Goal: Find specific page/section: Find specific page/section

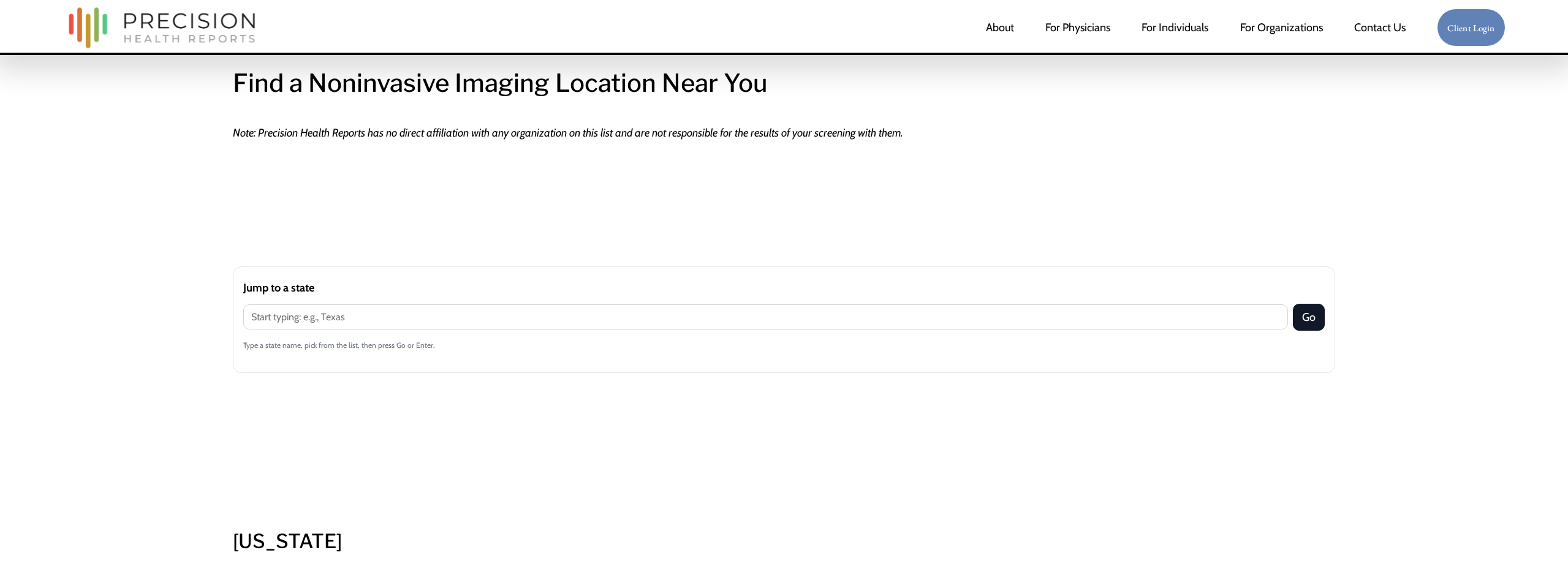
scroll to position [440, 0]
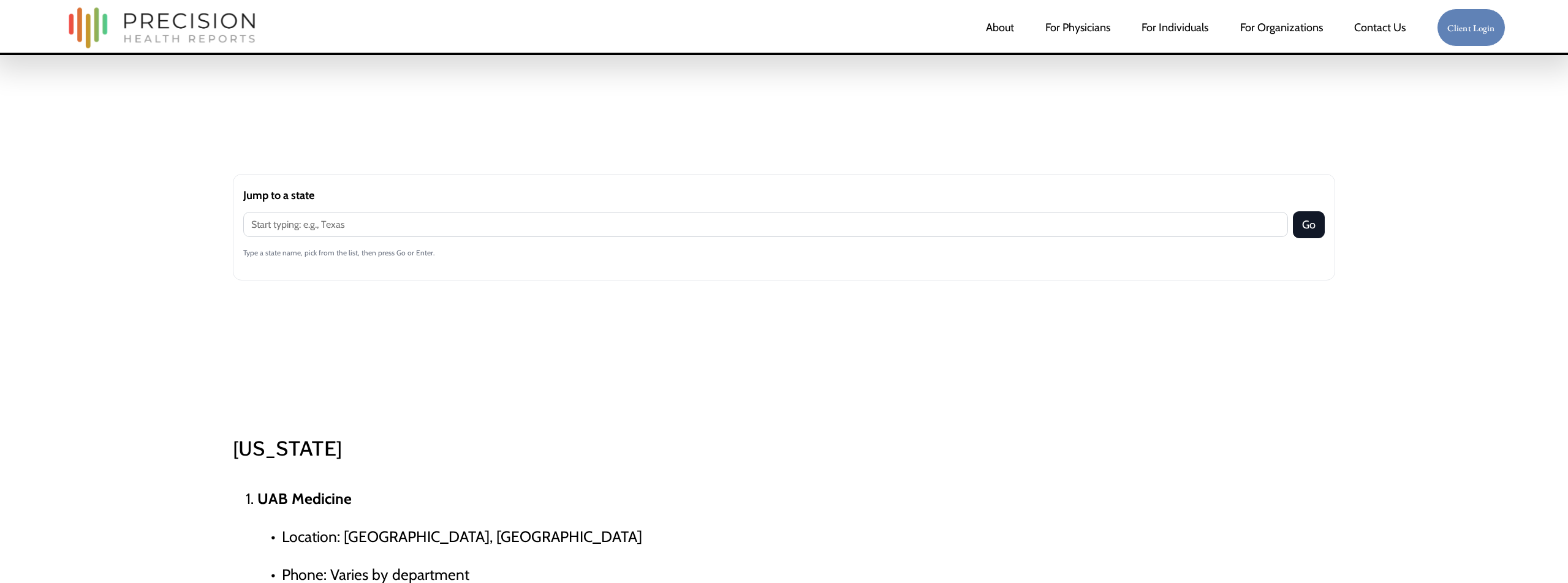
scroll to position [512, 0]
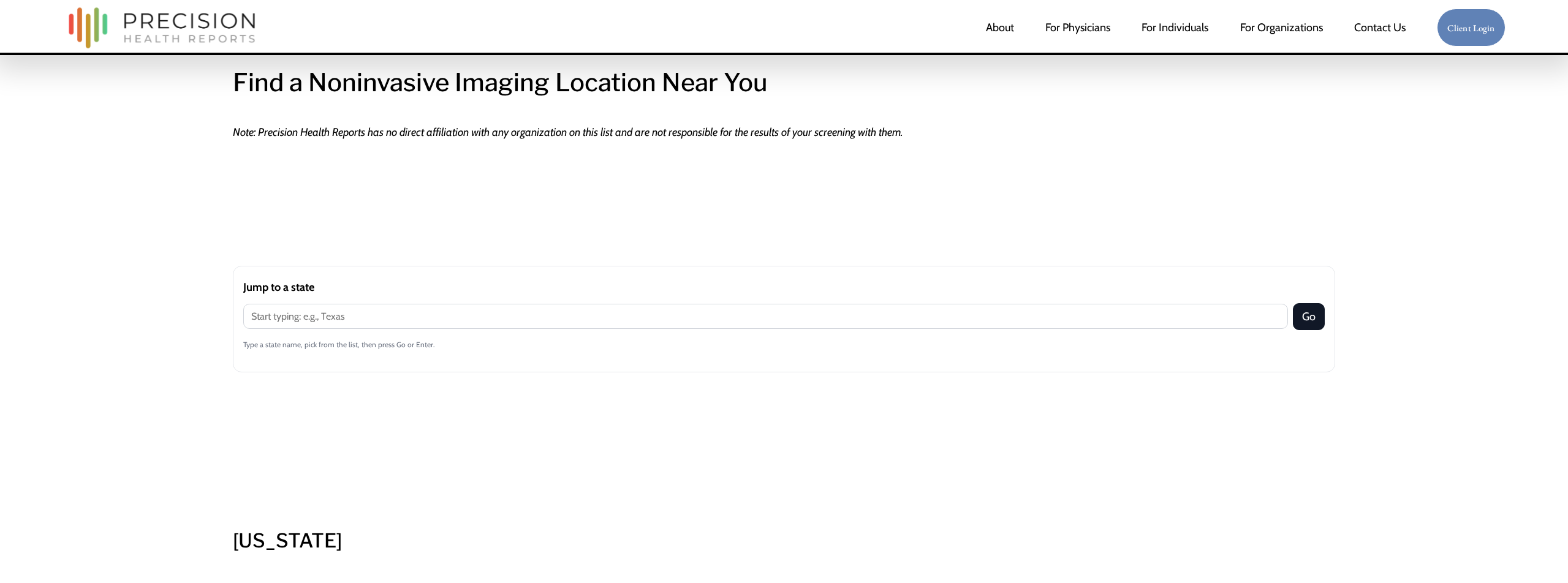
click at [715, 292] on label "Jump to a state" at bounding box center [784, 287] width 1082 height 22
click at [715, 304] on input "Jump to a state" at bounding box center [766, 316] width 1046 height 25
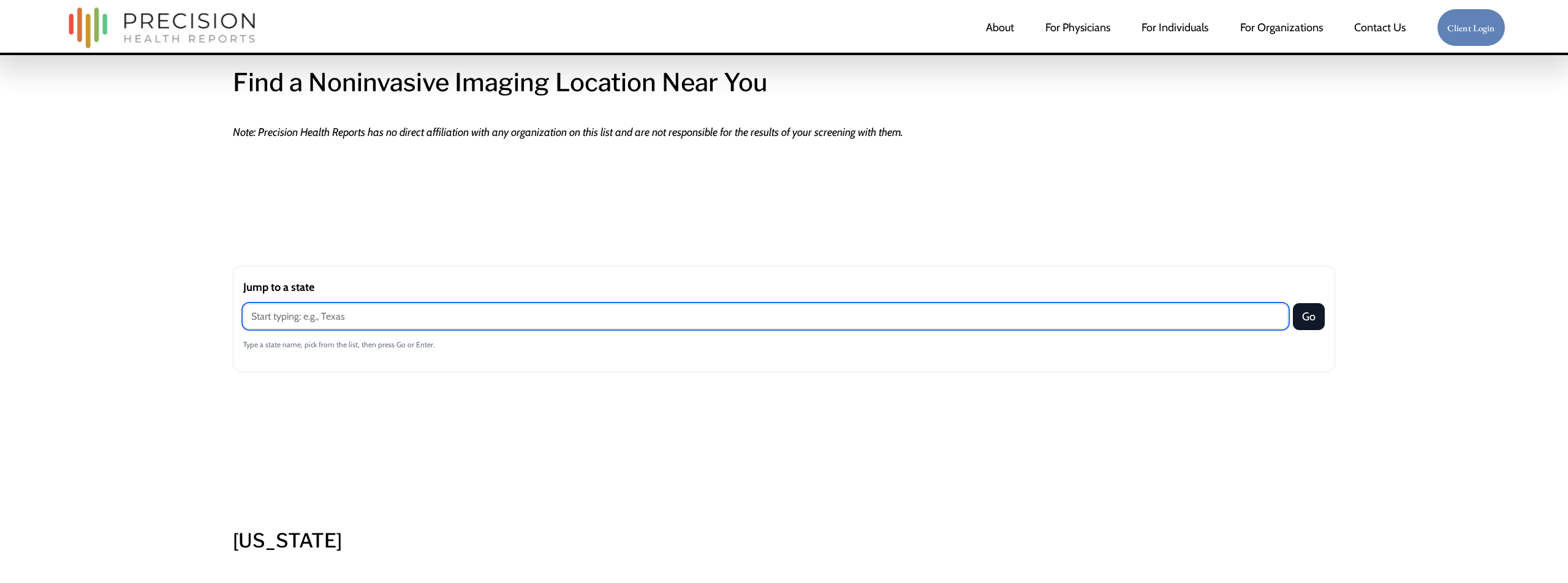
click at [683, 325] on input "Jump to a state" at bounding box center [766, 316] width 1046 height 25
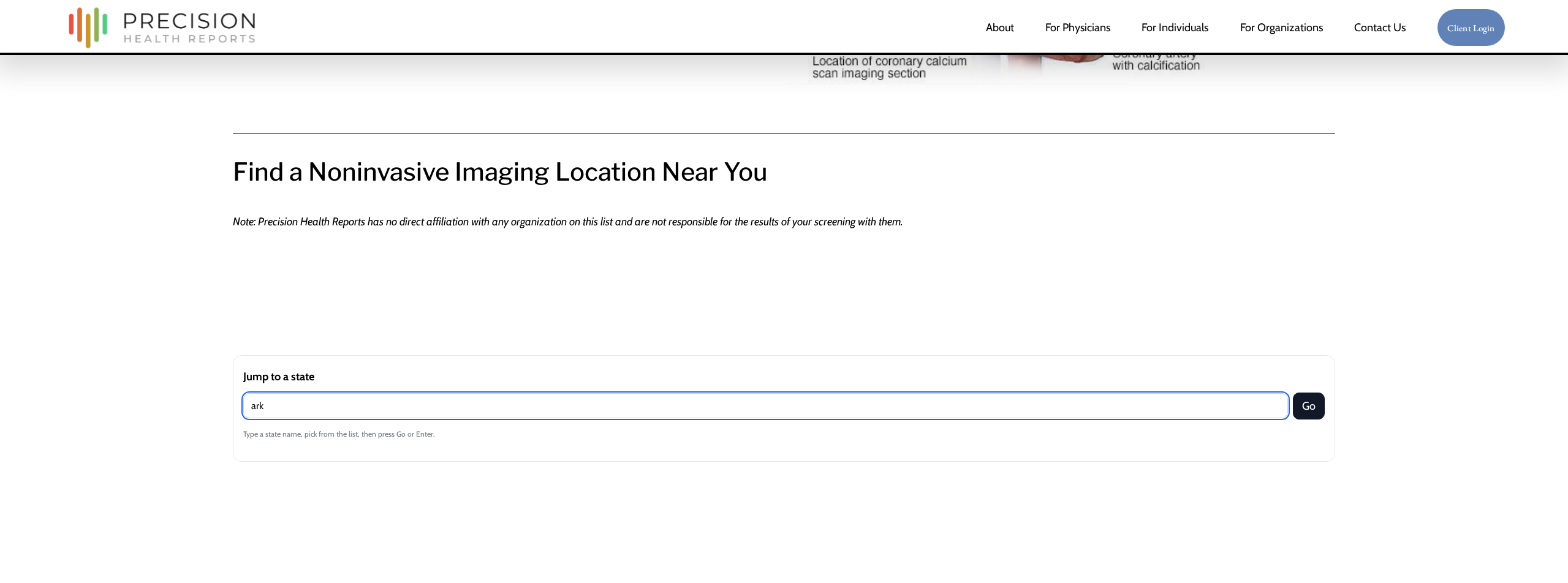
click at [346, 415] on input "ark" at bounding box center [766, 406] width 1046 height 25
click at [285, 411] on input "ark" at bounding box center [766, 406] width 1046 height 25
type input "alabama"
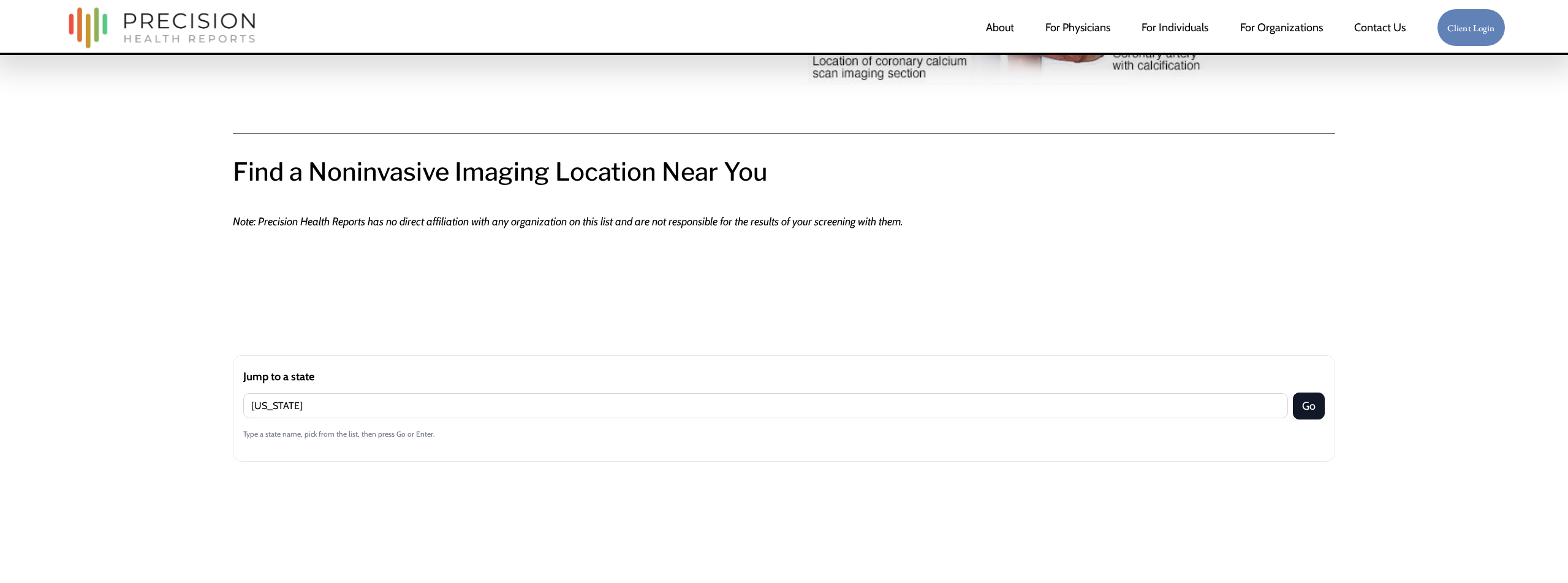
click at [250, 440] on div "Type a state name, pick from the list, then press Go or Enter." at bounding box center [784, 434] width 1082 height 22
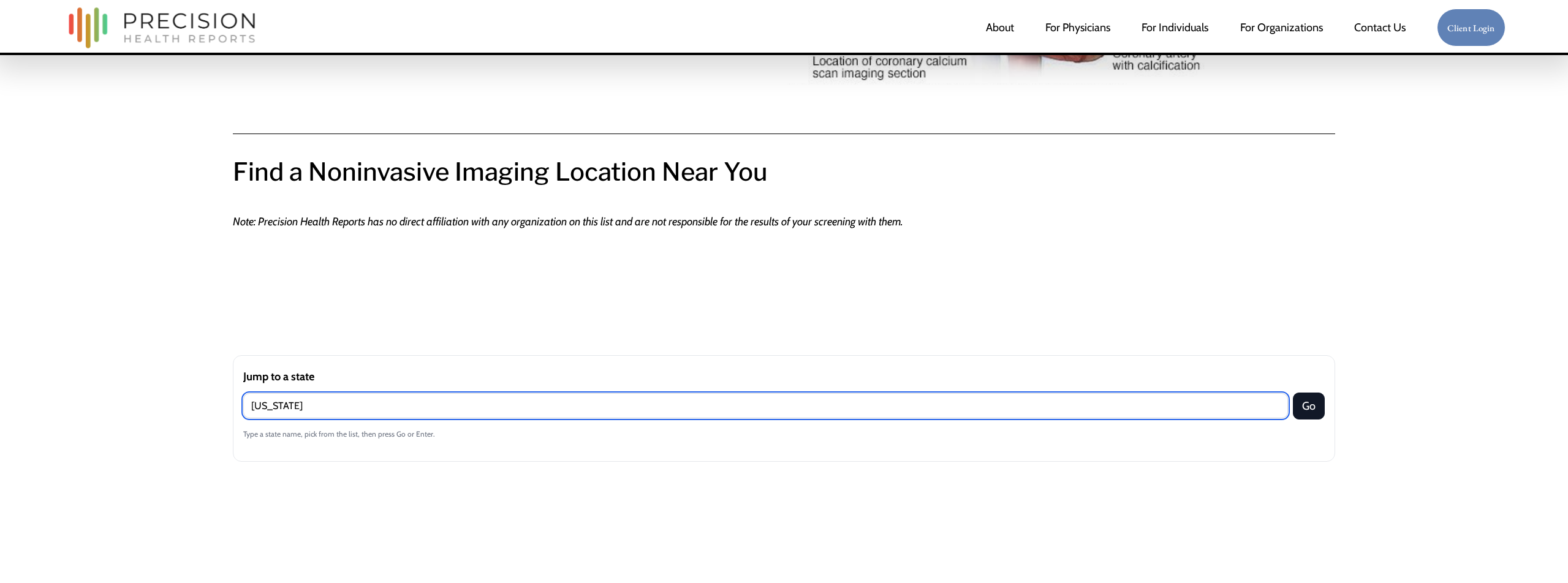
click at [304, 405] on input "alabama" at bounding box center [766, 406] width 1046 height 25
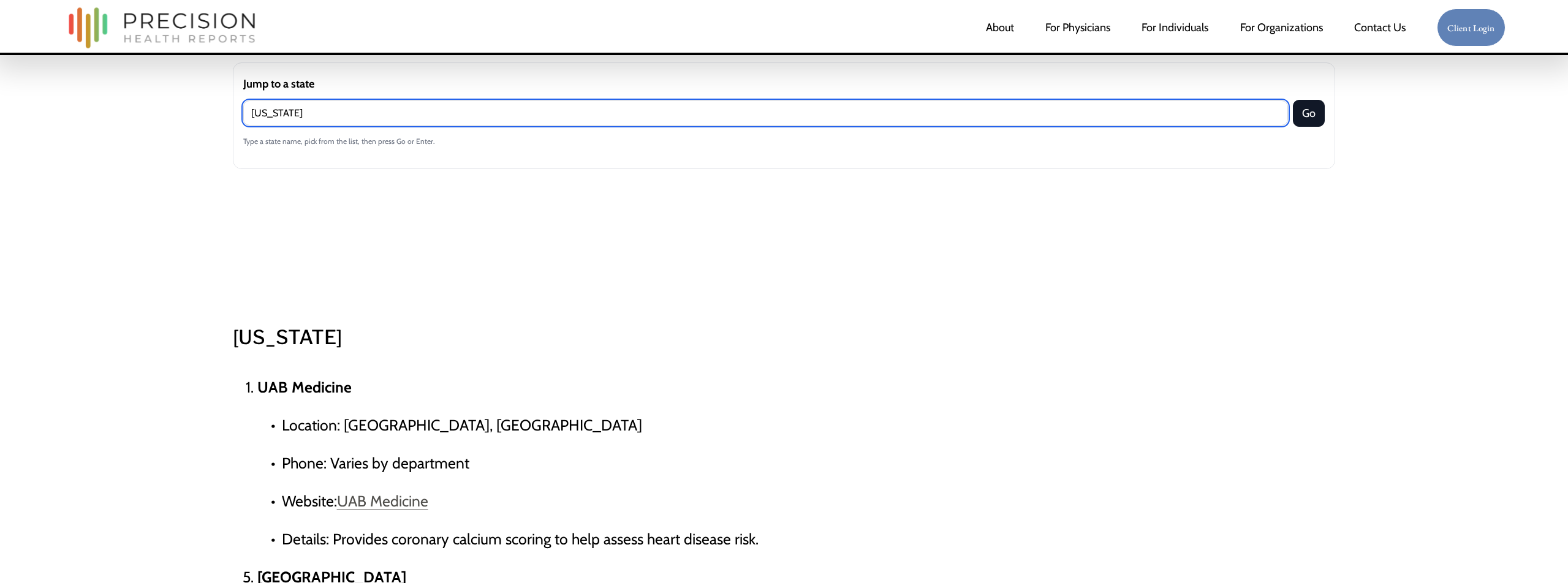
scroll to position [700, 0]
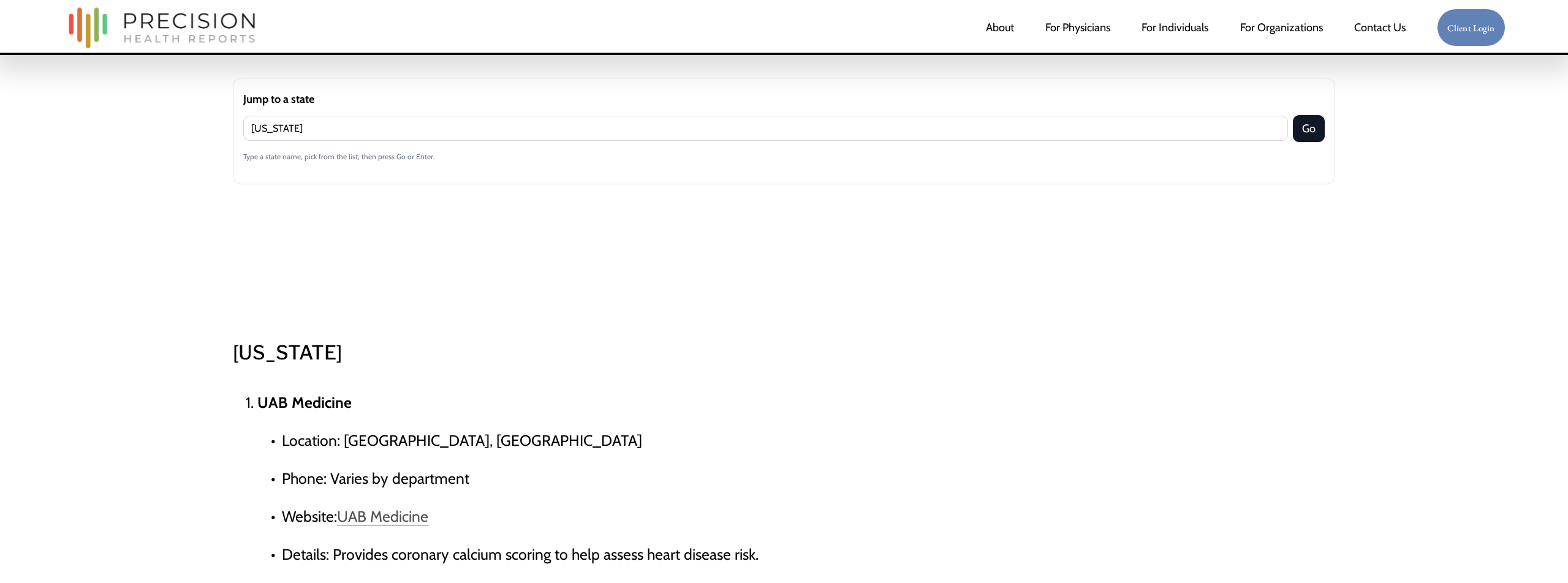
click at [383, 289] on div "Jump to a state alabama Go Type a state name, pick from the list, then press Go…" at bounding box center [784, 197] width 1103 height 267
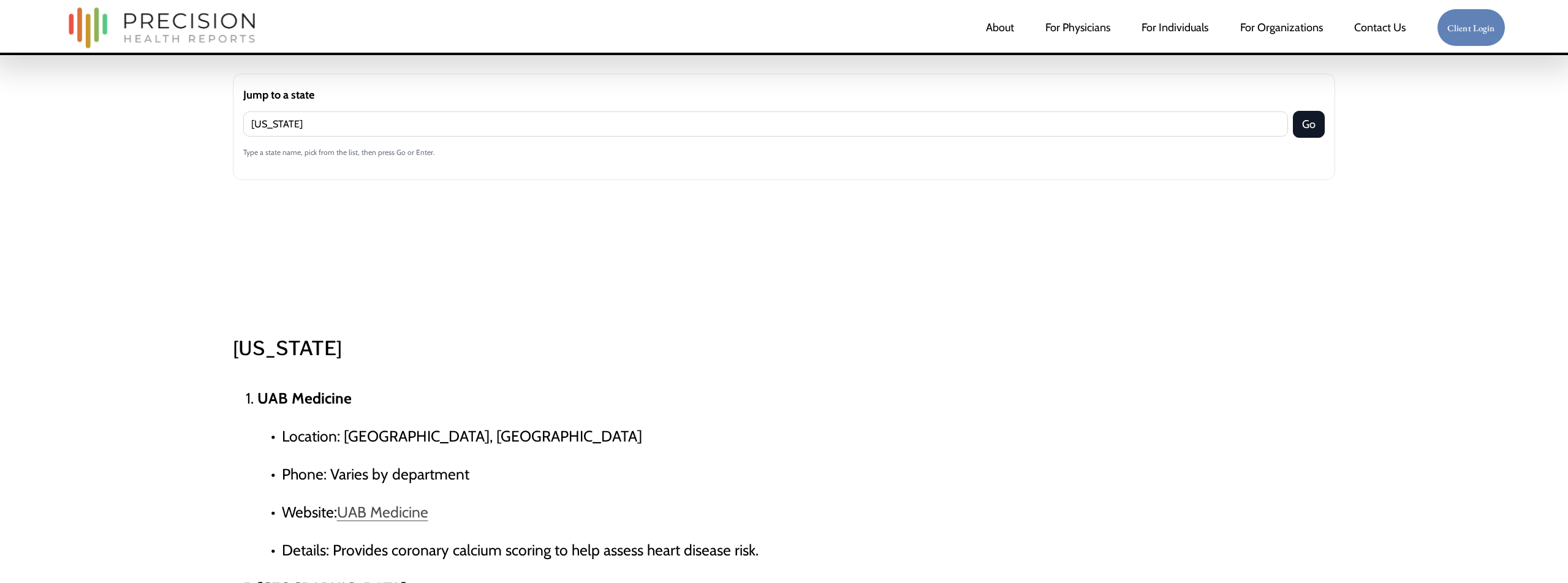
click at [666, 199] on div "Jump to a state alabama Go Type a state name, pick from the list, then press Go…" at bounding box center [784, 193] width 1103 height 267
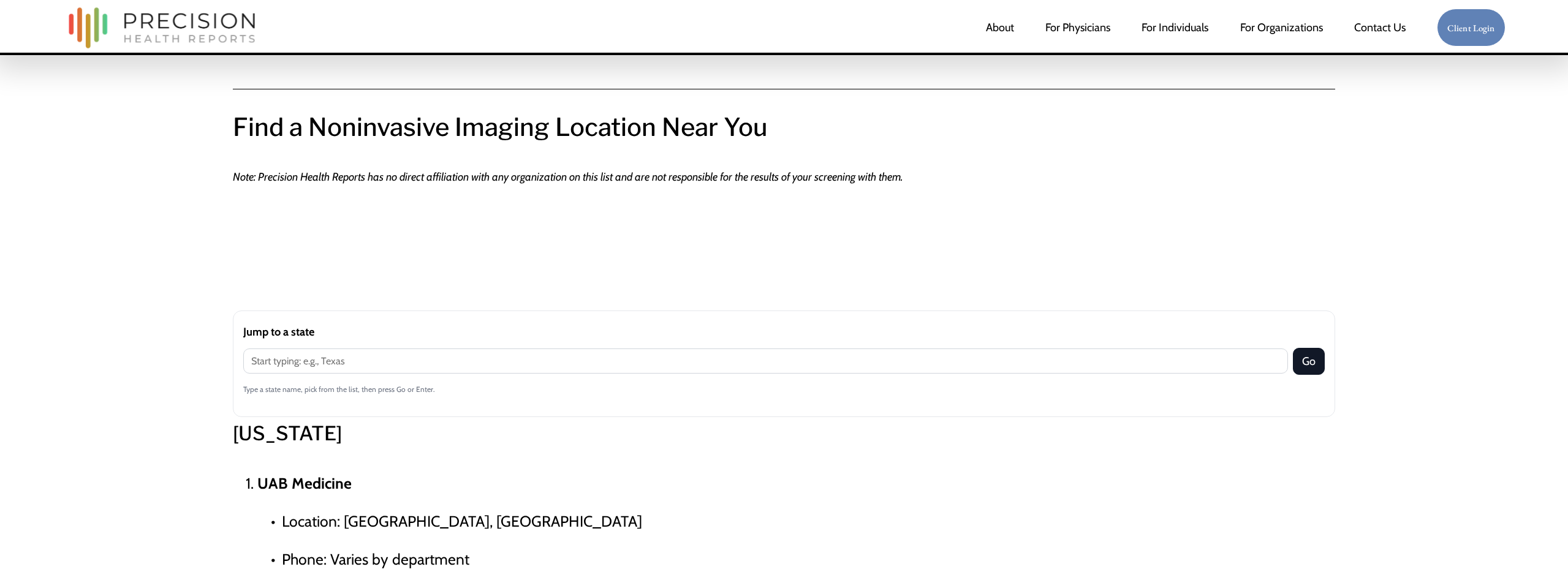
scroll to position [496, 0]
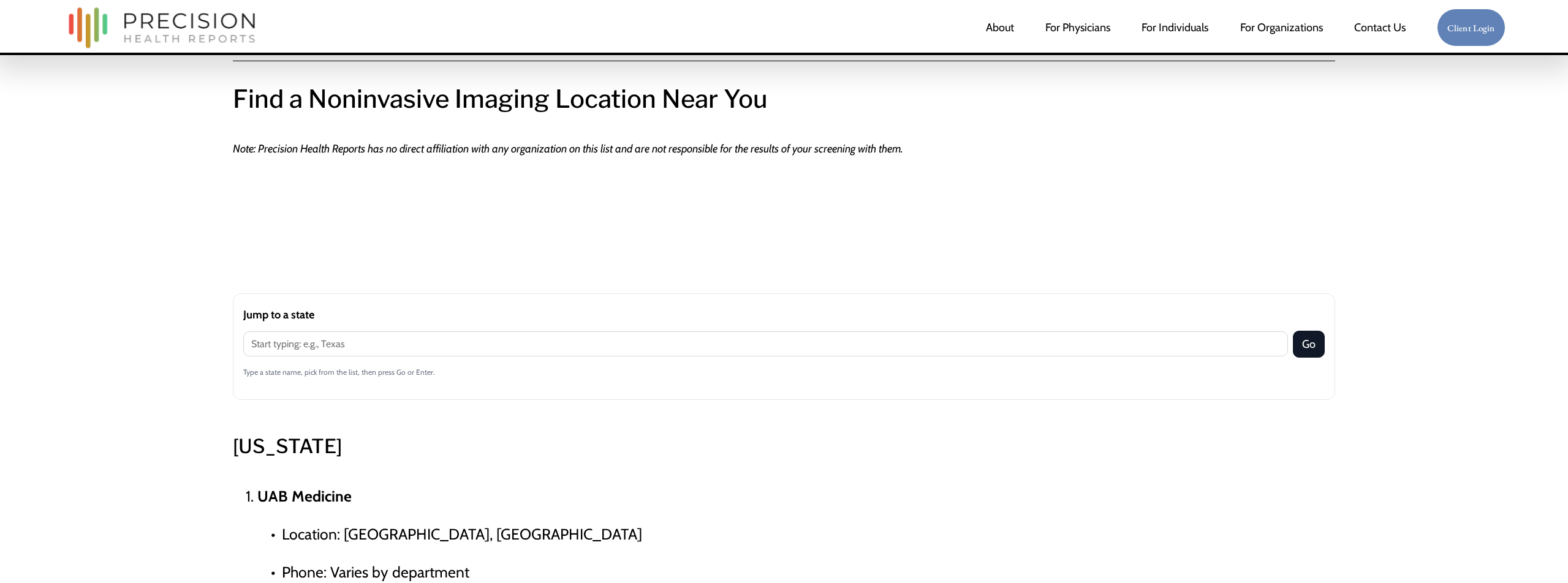
scroll to position [511, 0]
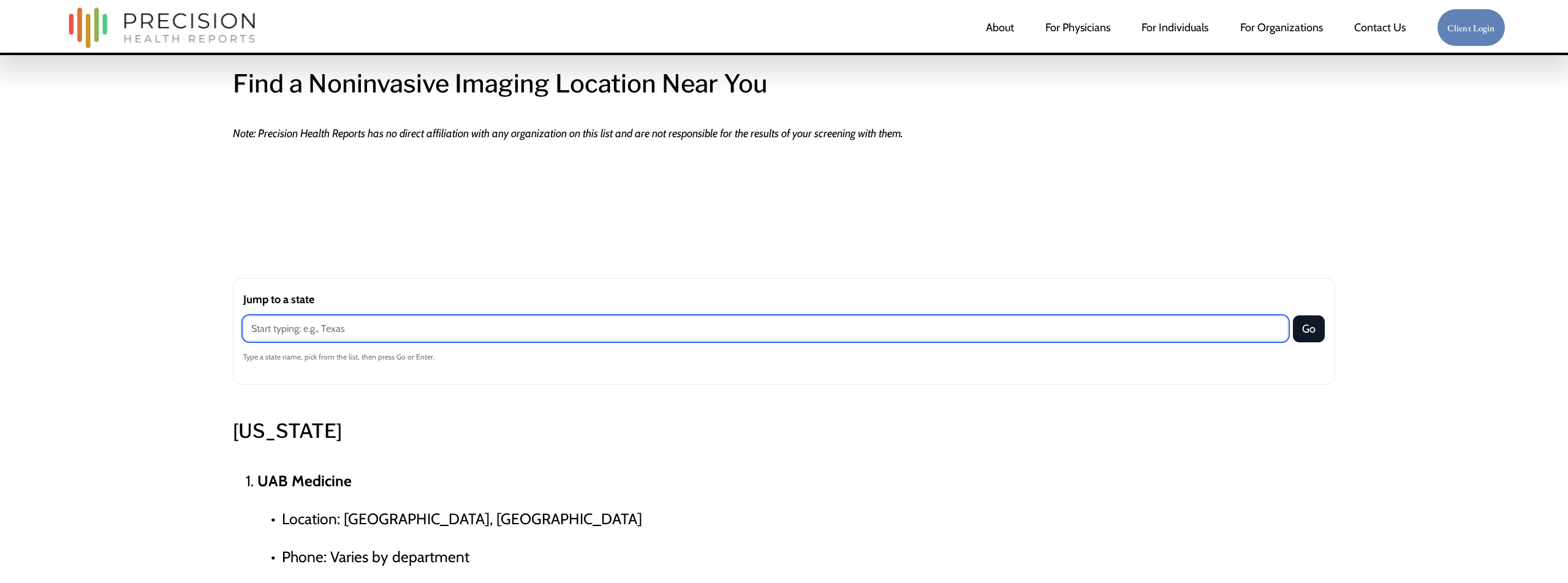
click at [386, 329] on input "Jump to a state" at bounding box center [766, 329] width 1046 height 25
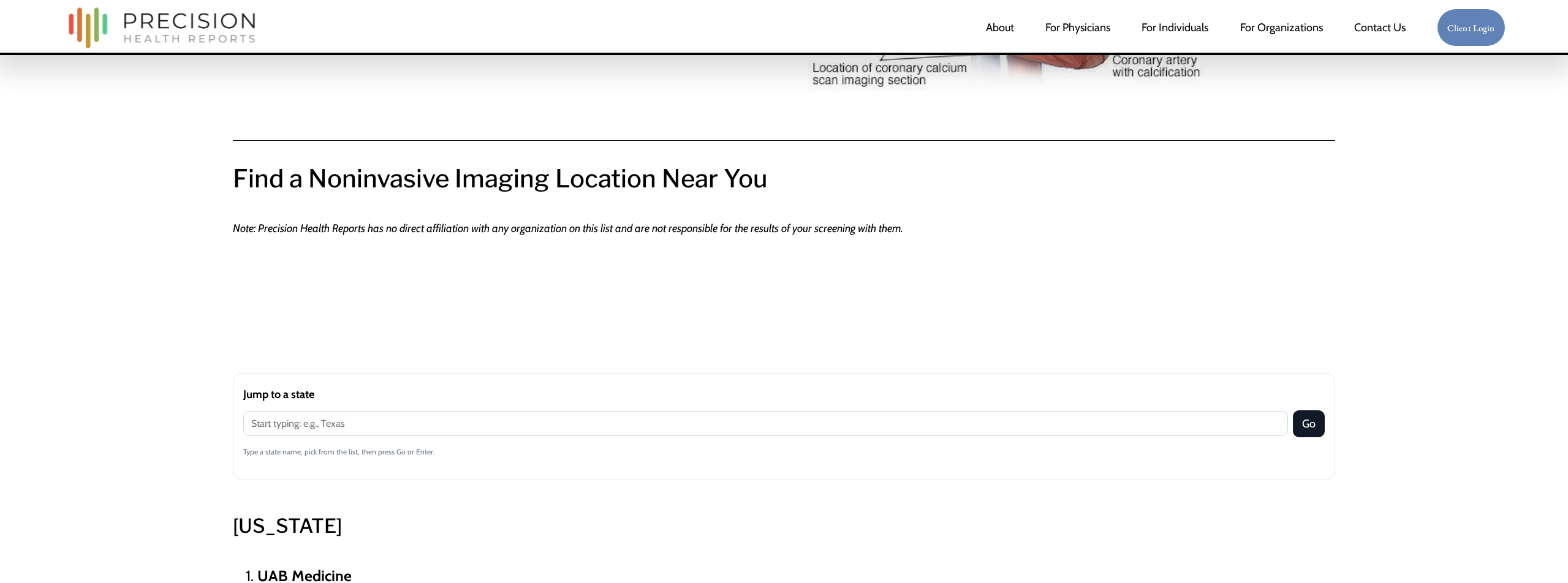
scroll to position [441, 0]
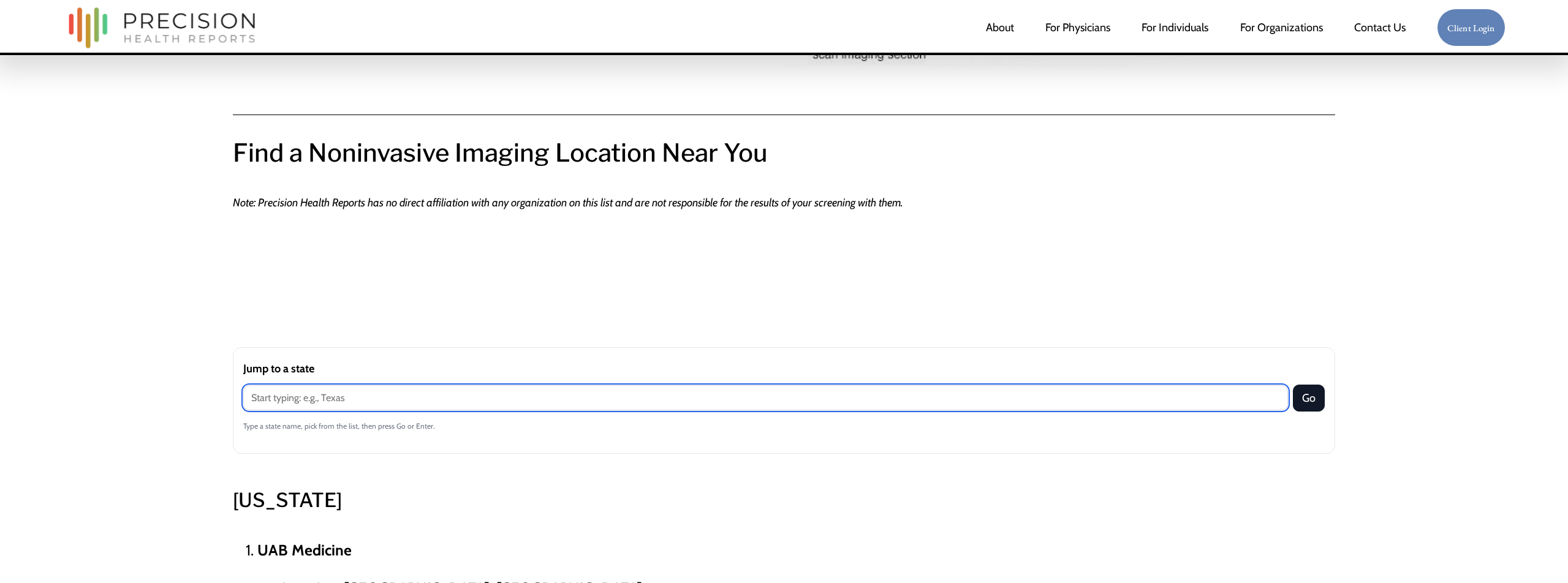
drag, startPoint x: 519, startPoint y: 390, endPoint x: 497, endPoint y: 397, distance: 23.1
click at [519, 390] on input "Jump to a state" at bounding box center [766, 398] width 1046 height 25
type input "arkansas"
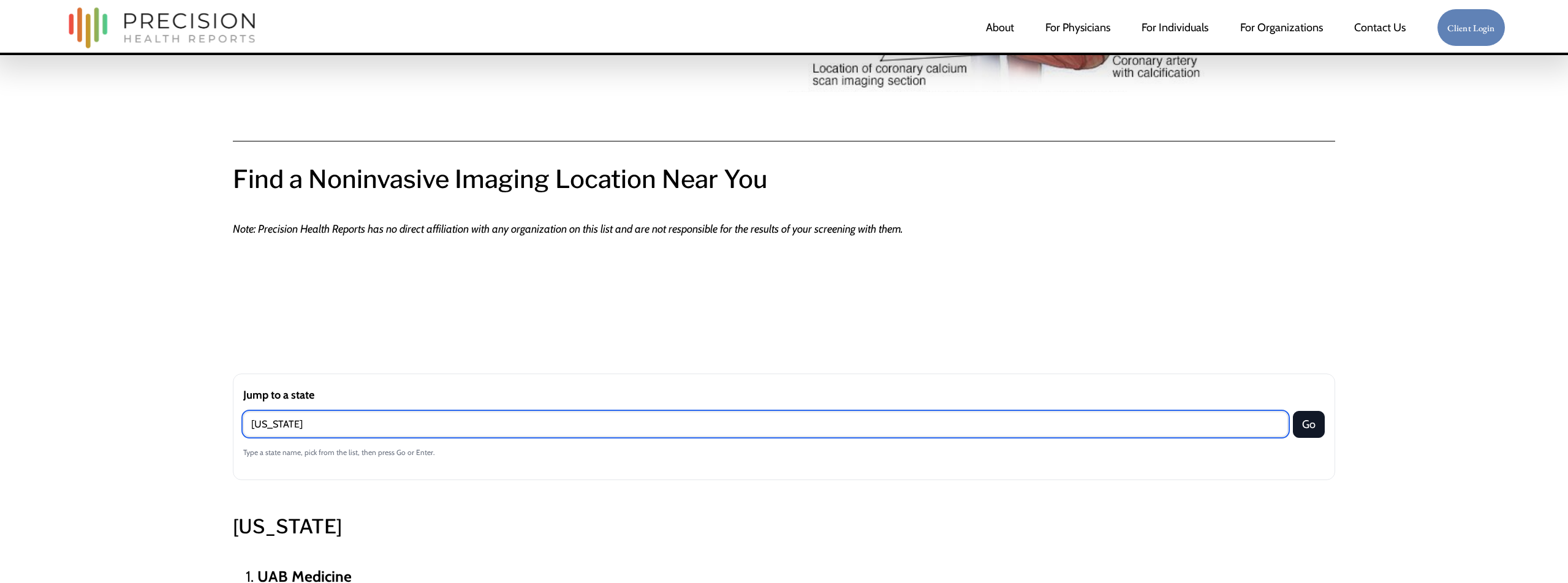
scroll to position [415, 0]
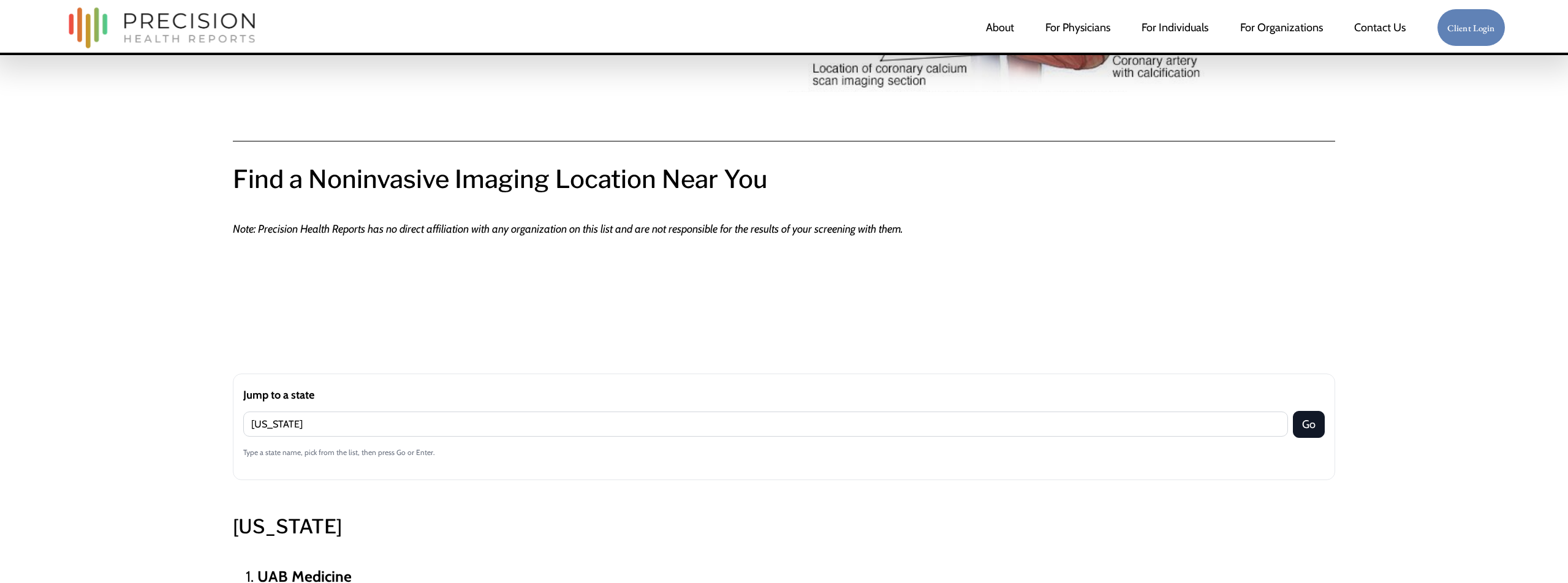
click at [1311, 429] on button "Go" at bounding box center [1309, 424] width 32 height 27
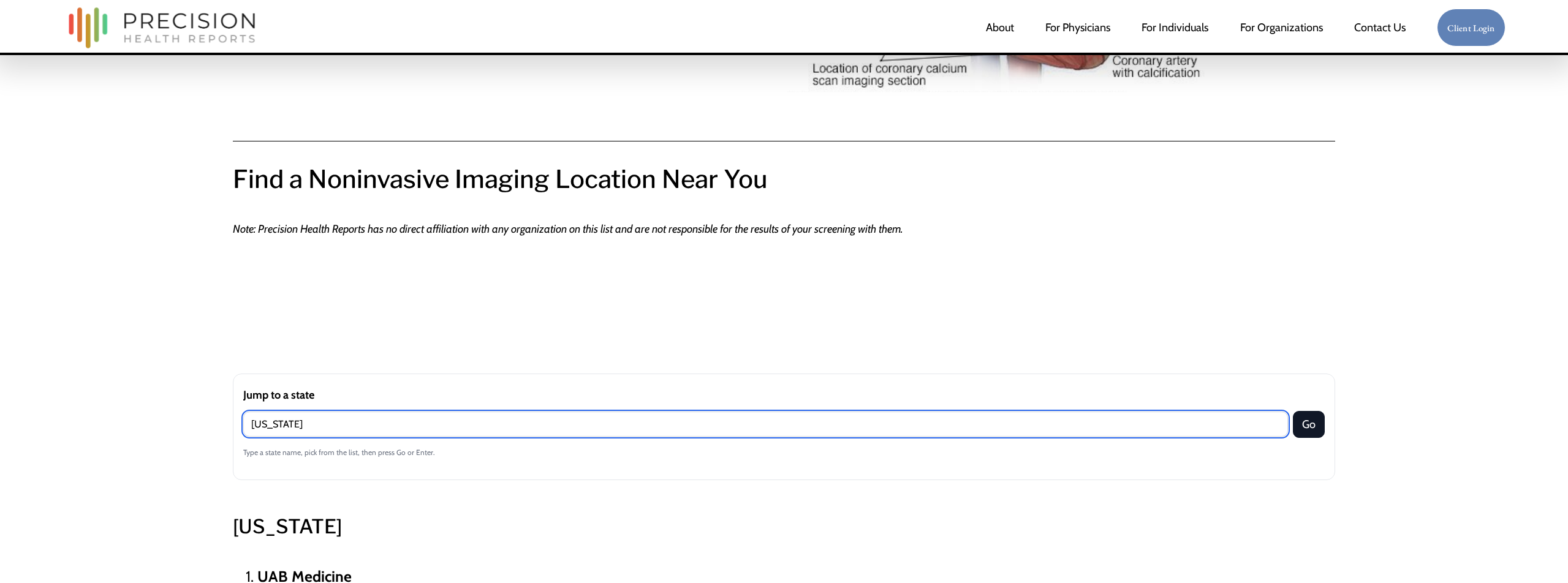
click at [699, 418] on input "arkansas" at bounding box center [766, 424] width 1046 height 25
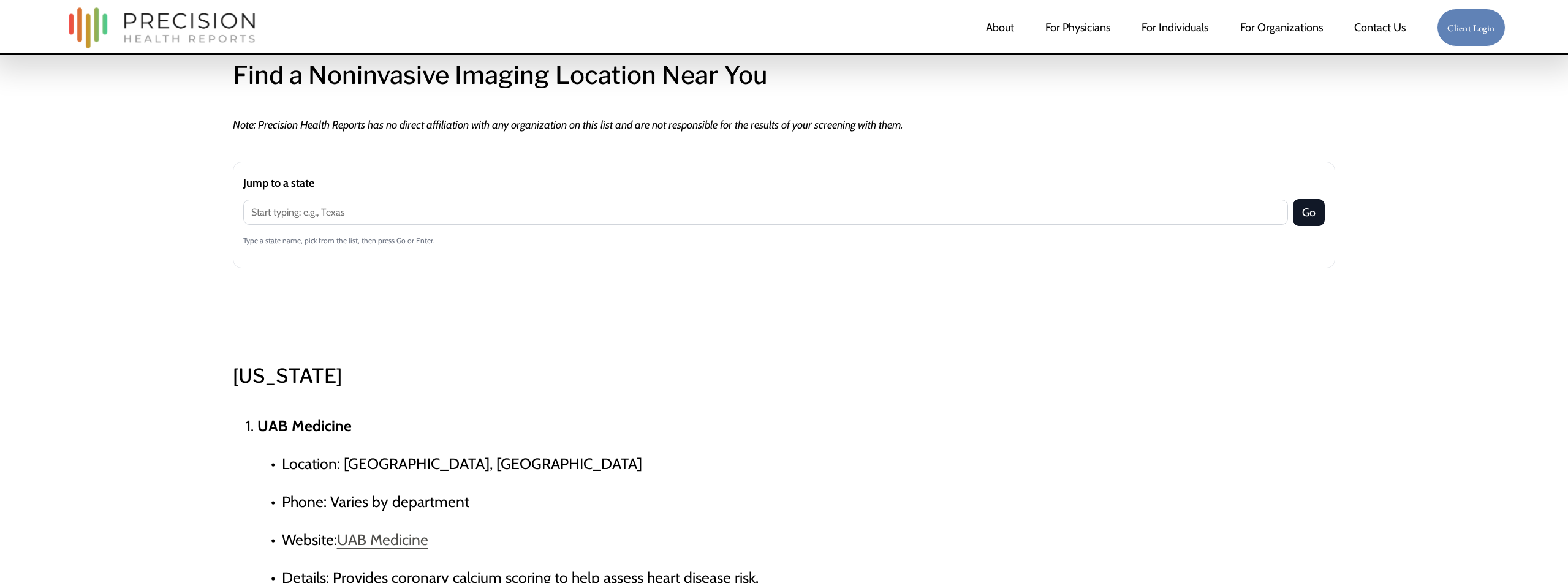
scroll to position [653, 0]
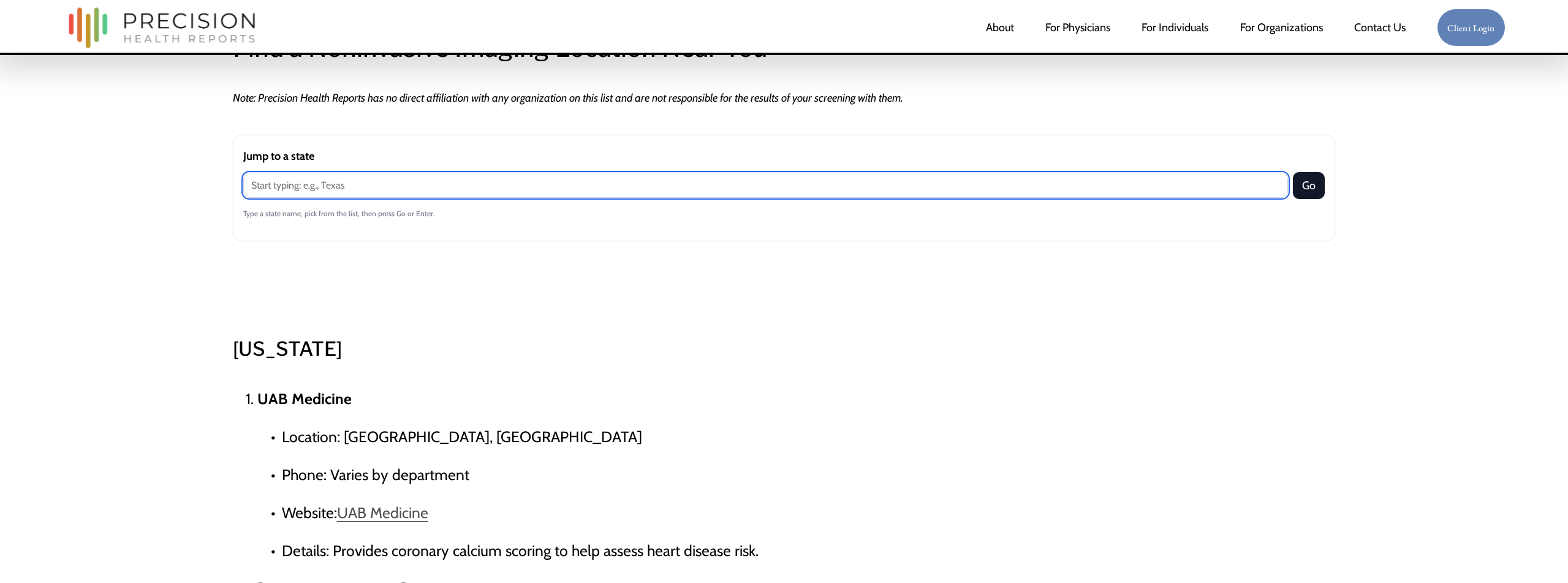
click at [438, 197] on input "Jump to a state" at bounding box center [766, 185] width 1046 height 25
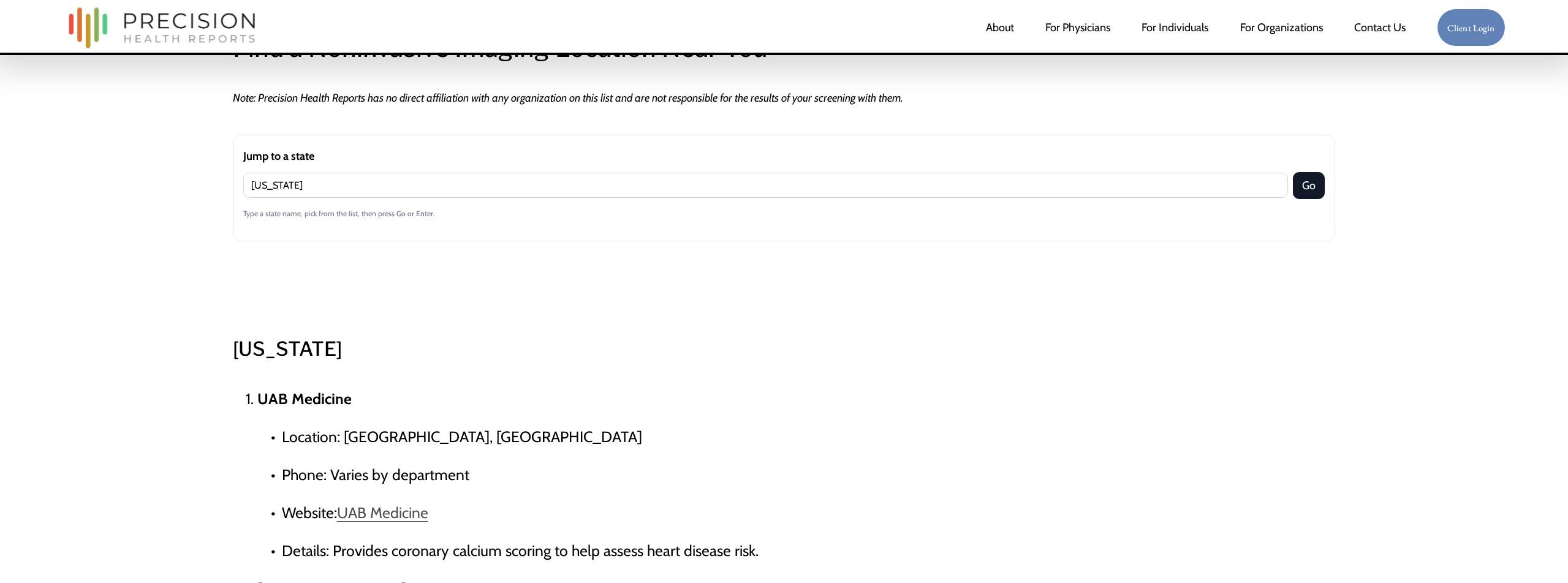
click at [1320, 187] on button "Go" at bounding box center [1309, 185] width 32 height 27
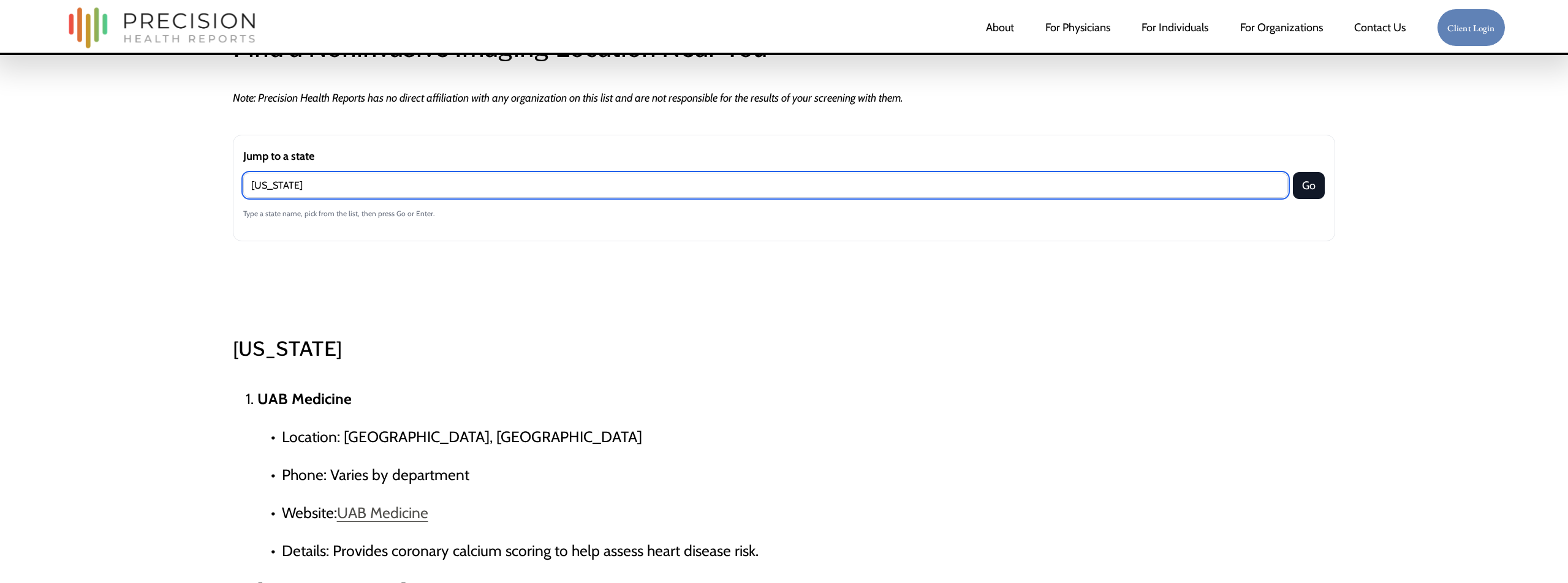
click at [660, 177] on input "texas" at bounding box center [766, 185] width 1046 height 25
type input "[US_STATE]"
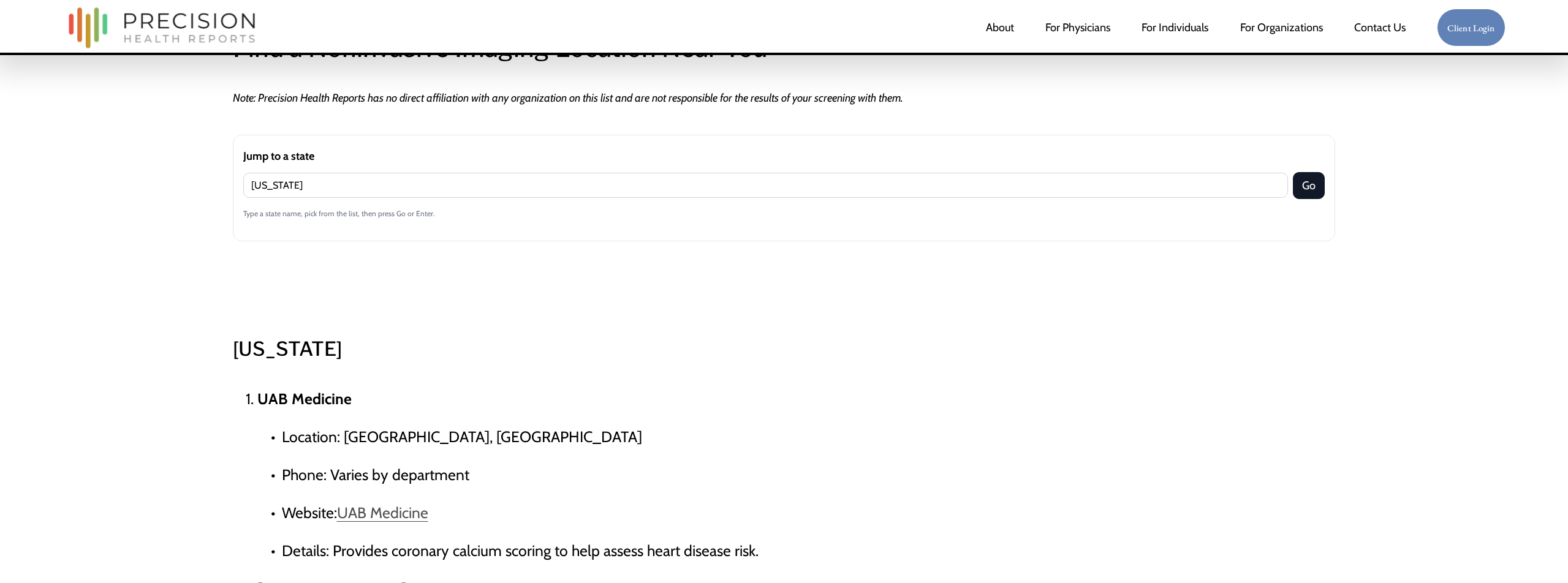
click at [246, 282] on div "Jump to a state Texas Go Type a state name, pick from the list, then press Go o…" at bounding box center [784, 254] width 1103 height 267
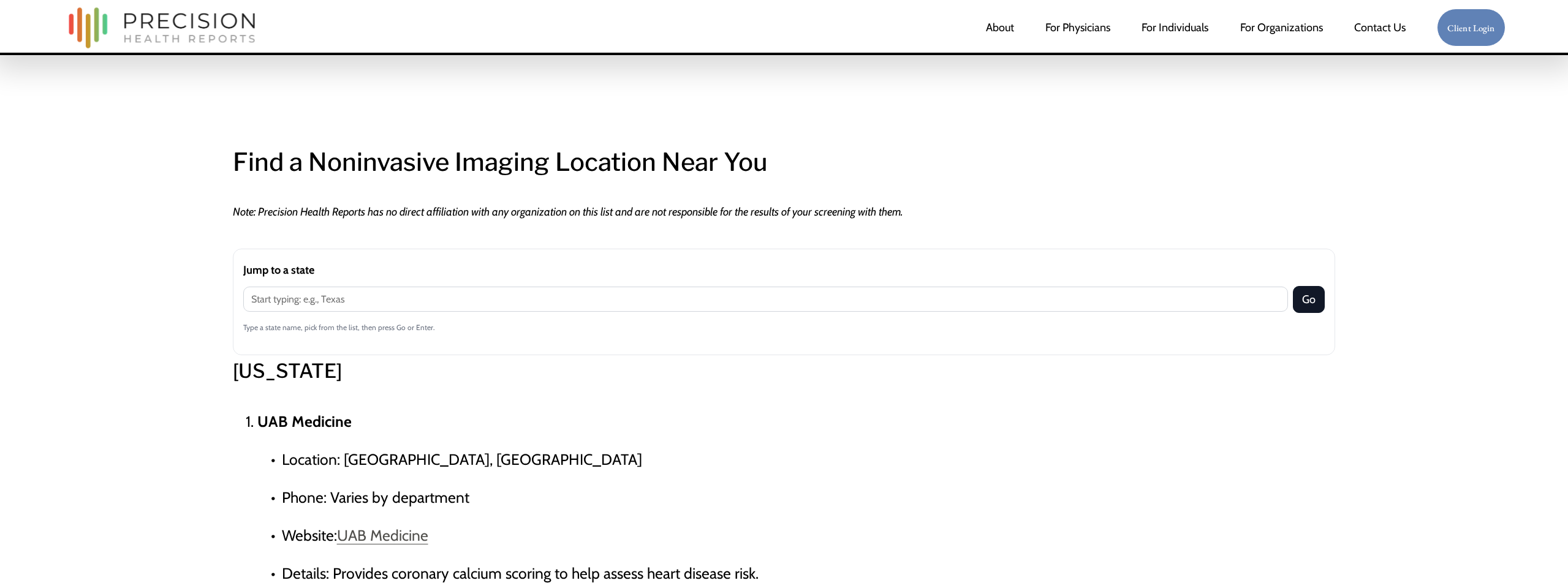
scroll to position [564, 0]
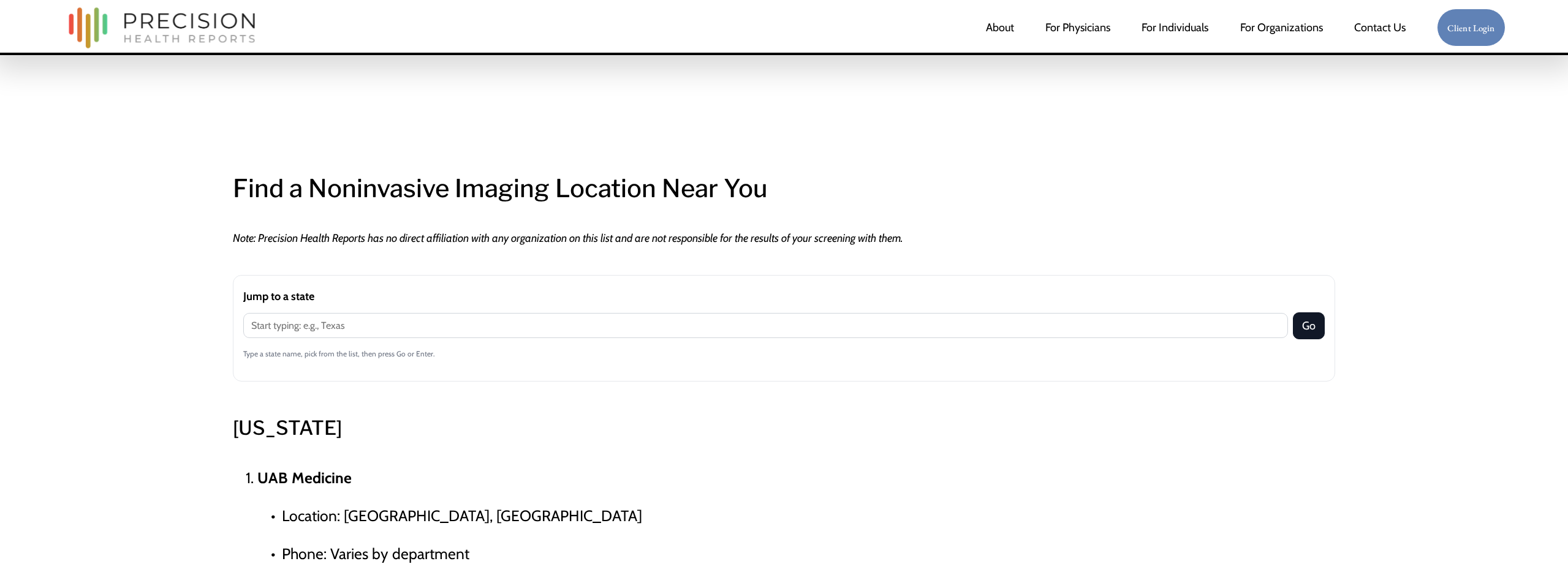
scroll to position [513, 0]
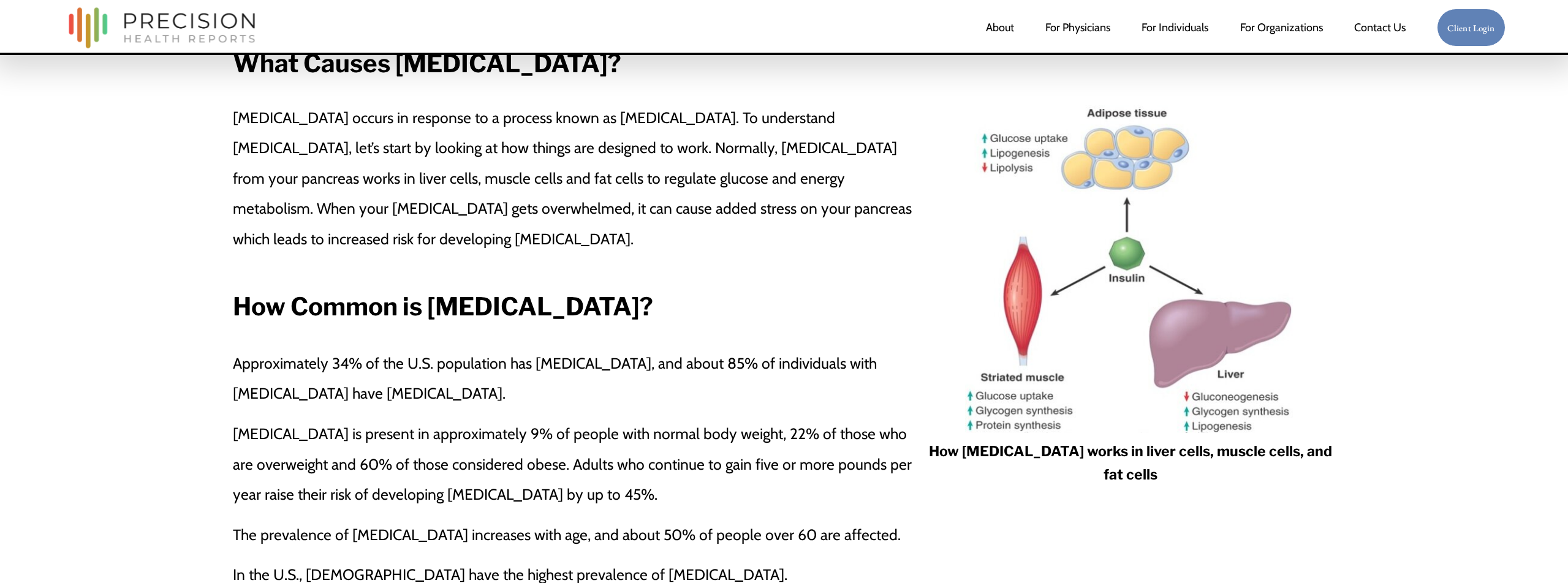
scroll to position [1096, 0]
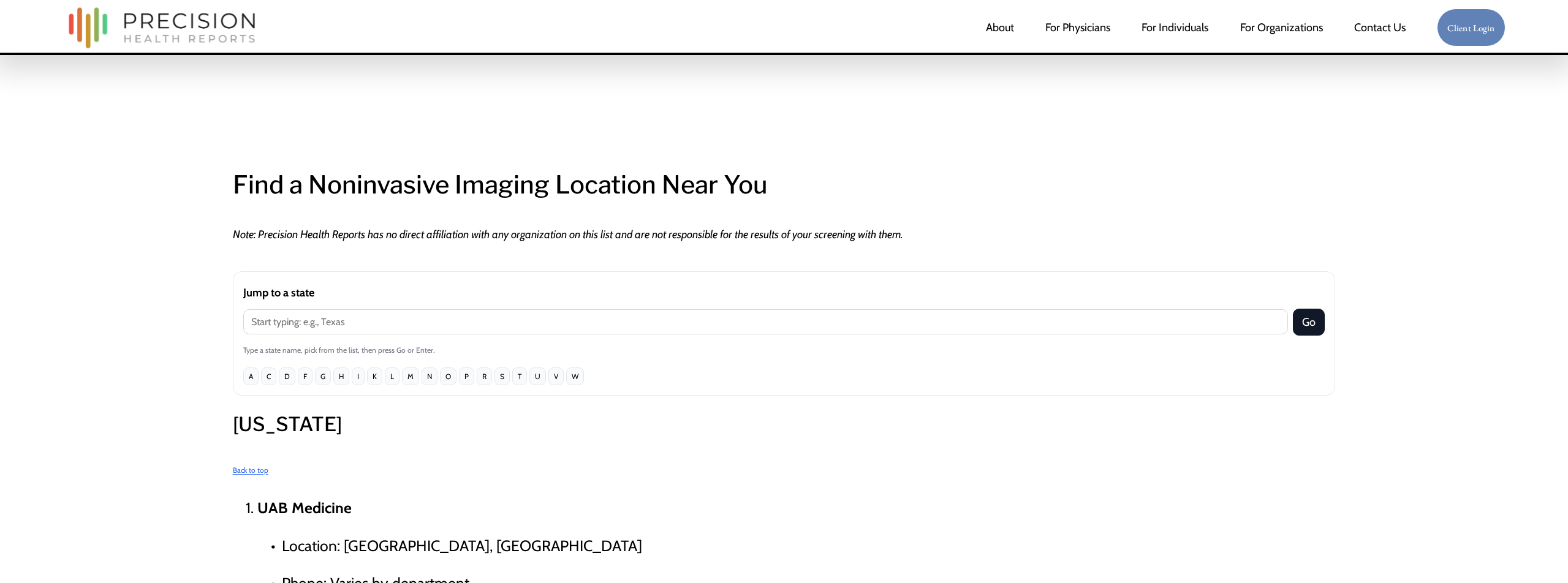
scroll to position [526, 0]
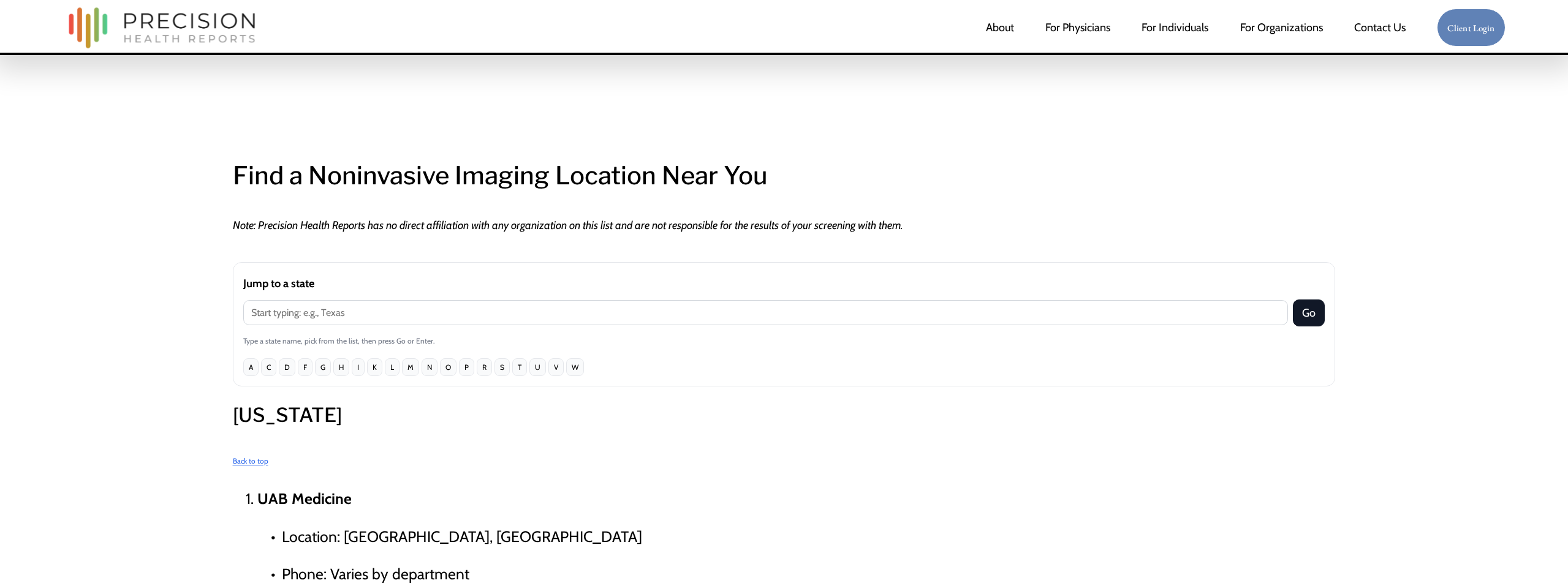
click at [301, 365] on button "F" at bounding box center [305, 367] width 14 height 18
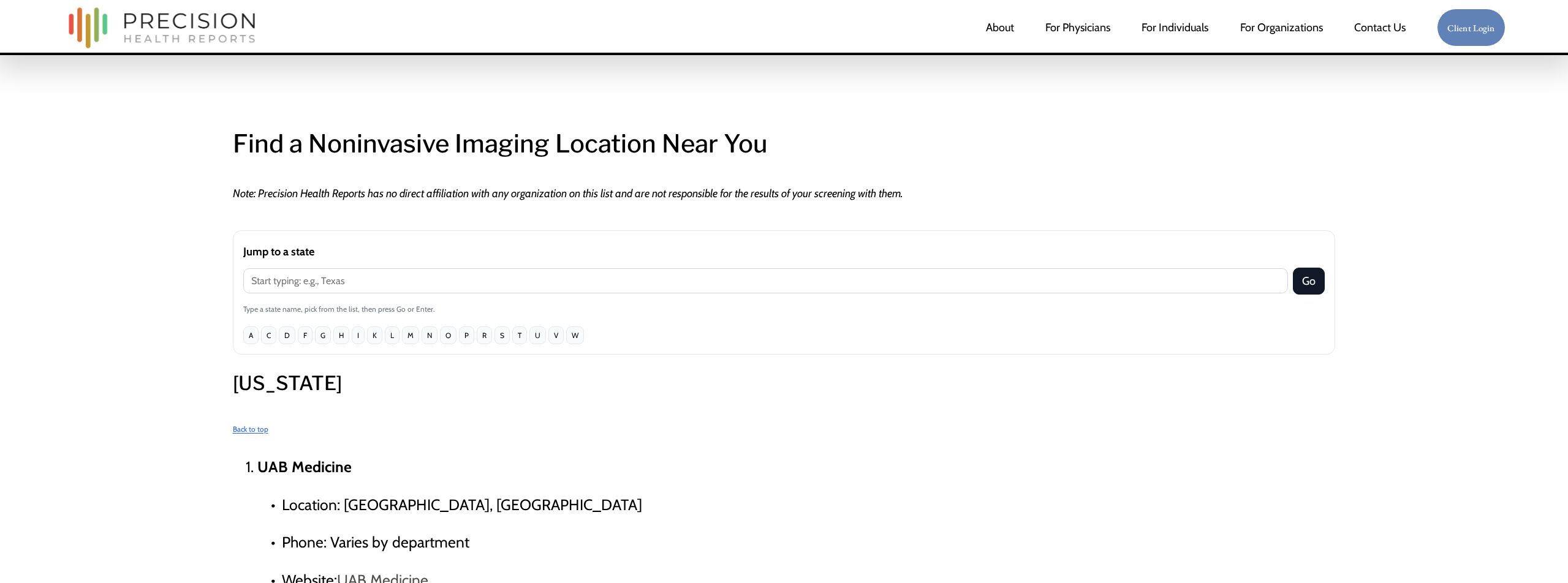
scroll to position [632, 0]
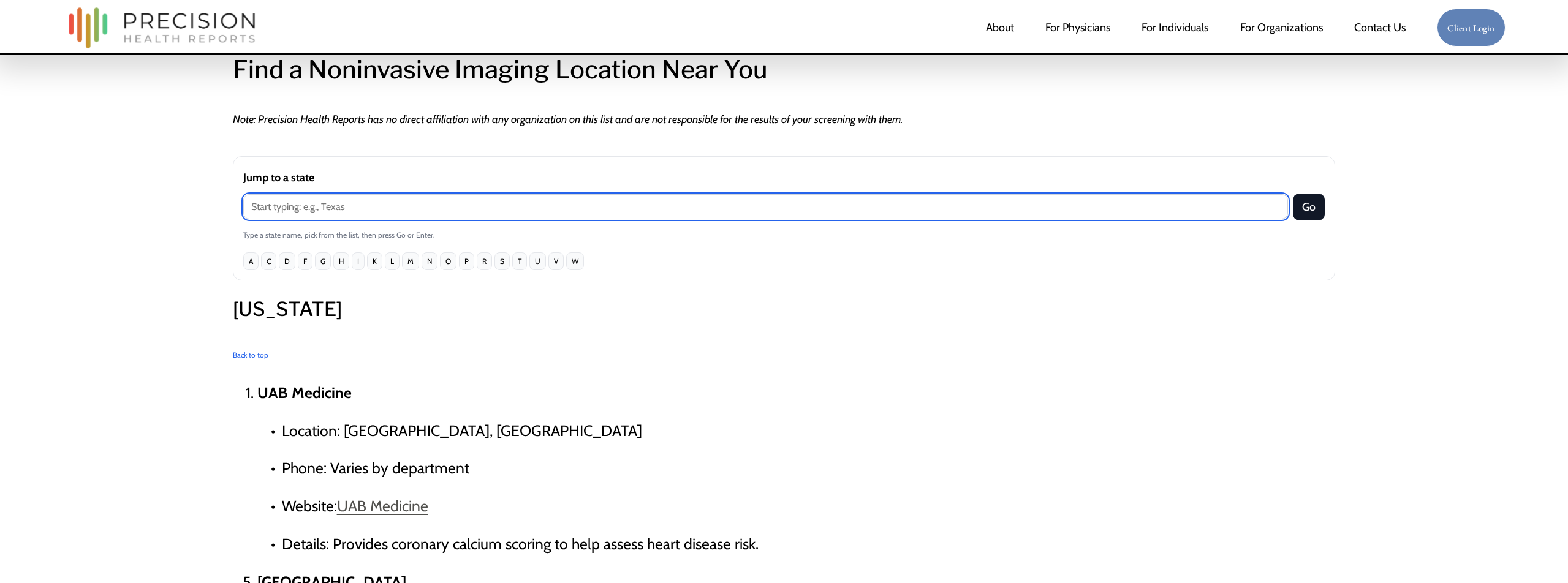
click at [297, 201] on input "Jump to a state" at bounding box center [766, 207] width 1046 height 25
type input "[US_STATE]"
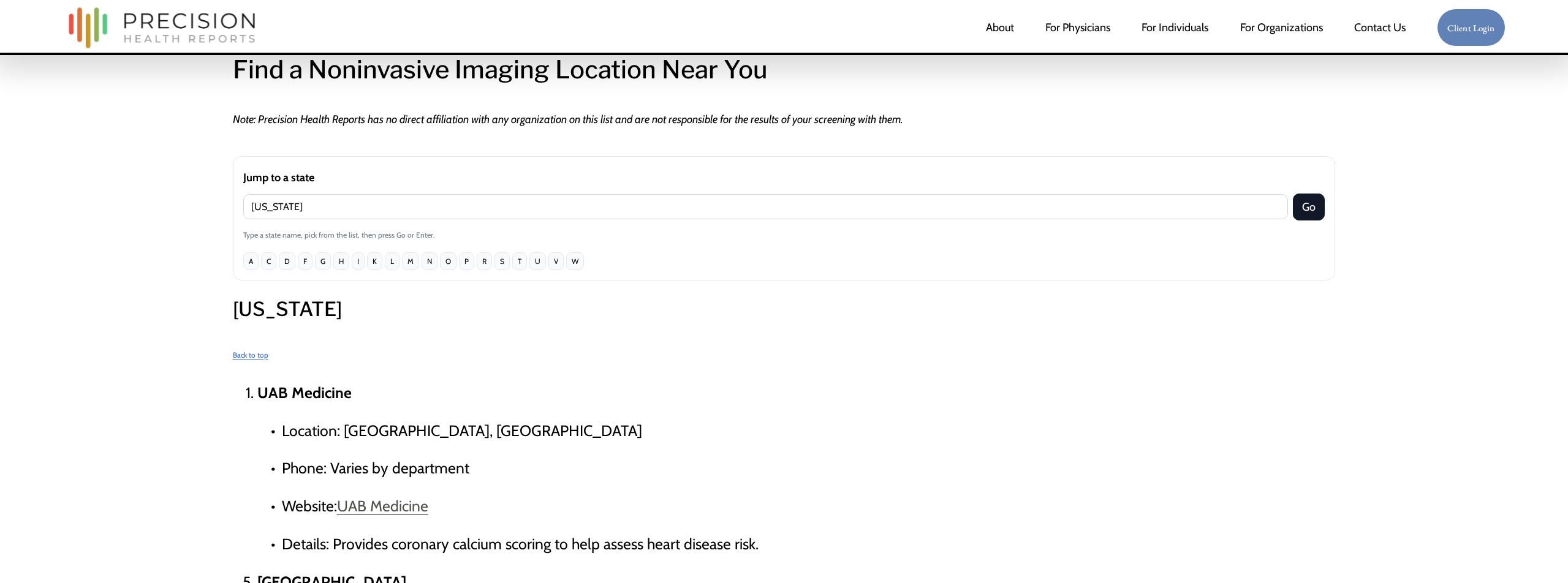
click at [1318, 209] on button "Go" at bounding box center [1309, 207] width 32 height 27
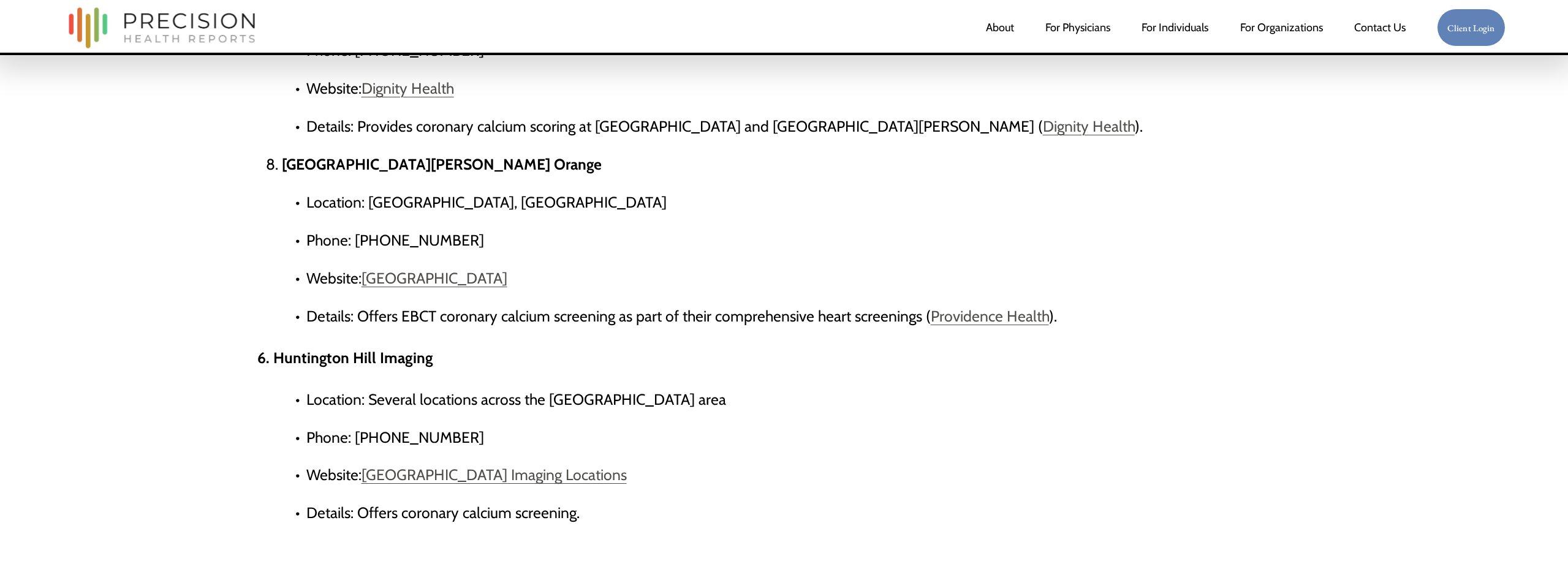
scroll to position [4767, 0]
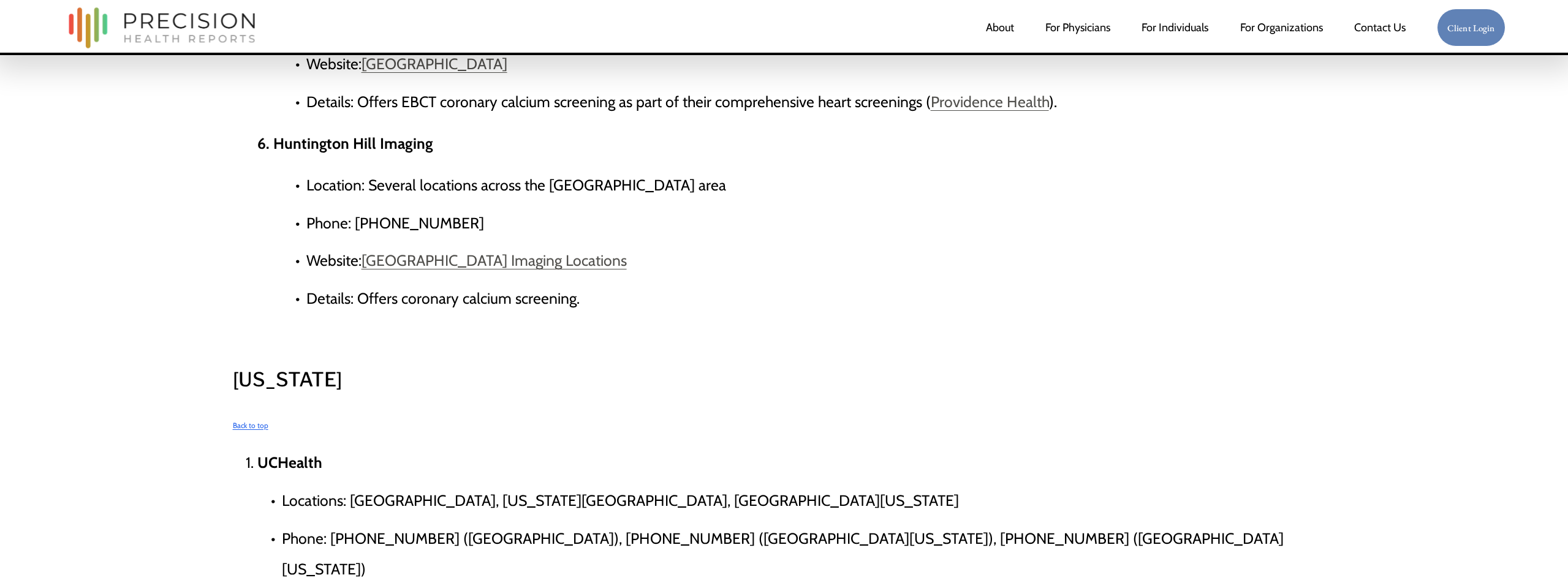
click at [251, 415] on div "Back to top" at bounding box center [784, 425] width 1103 height 22
click at [250, 421] on link "Back to top" at bounding box center [250, 425] width 36 height 9
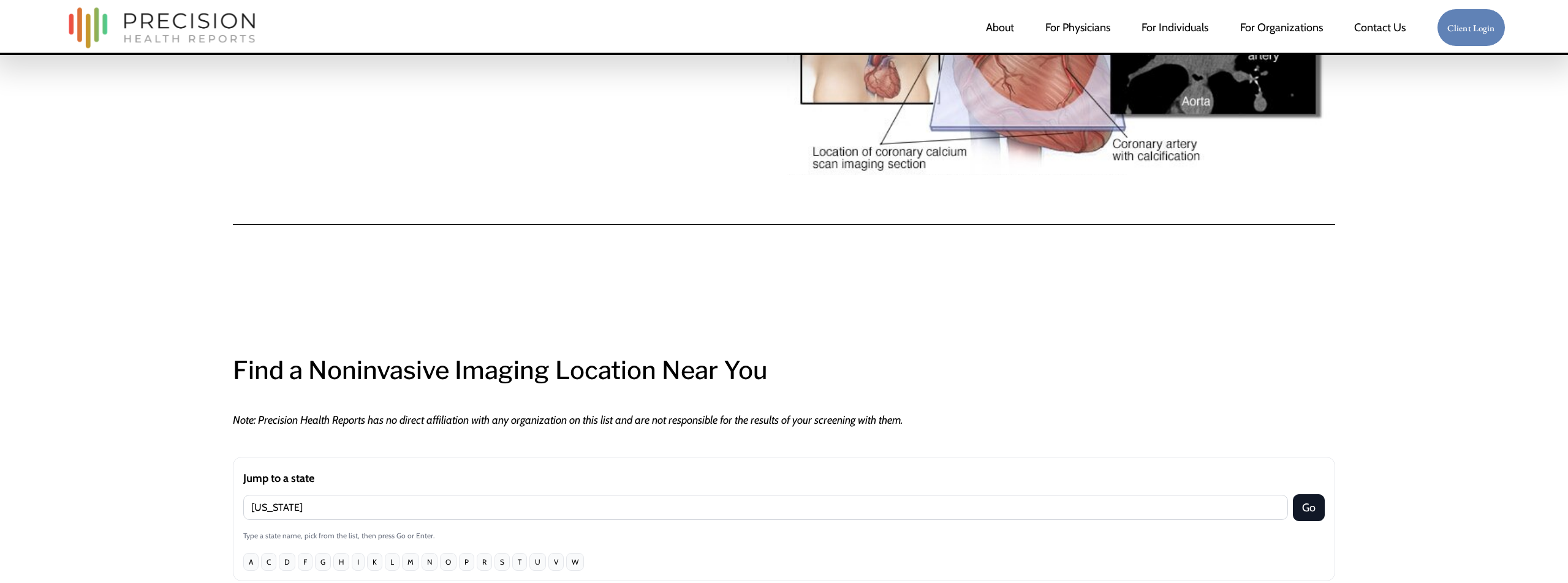
scroll to position [340, 0]
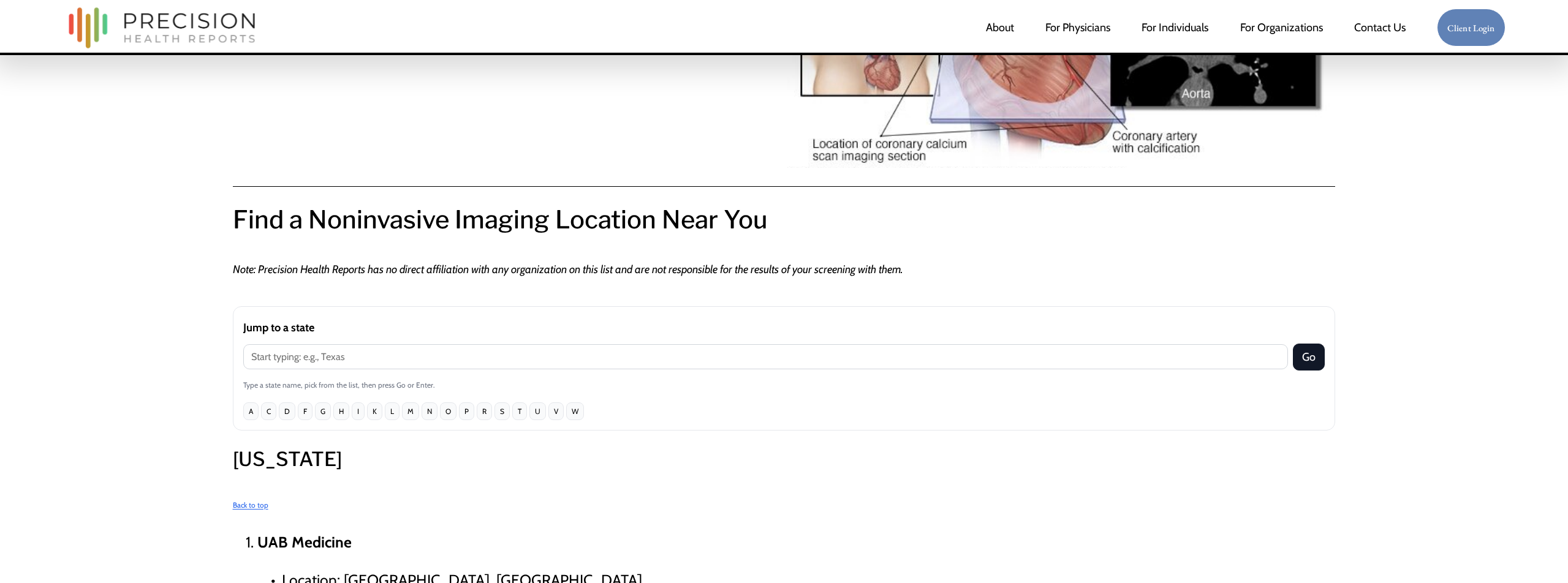
scroll to position [320, 0]
click at [810, 260] on p "Note: Precision Health Reports has no direct affiliation with any organization …" at bounding box center [784, 268] width 1103 height 22
